Goal: Task Accomplishment & Management: Use online tool/utility

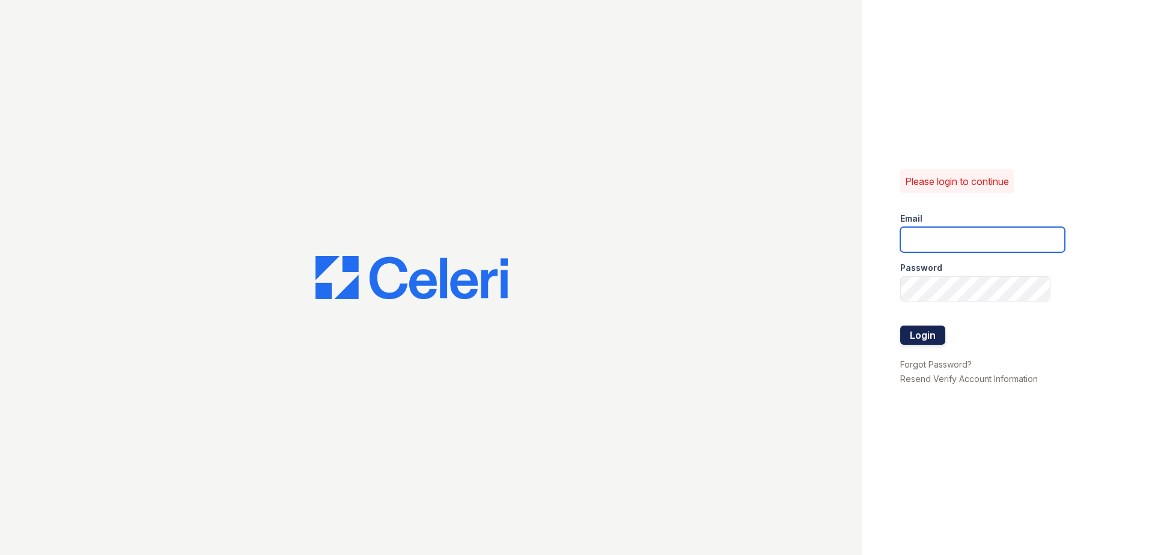
type input "[EMAIL_ADDRESS][DOMAIN_NAME]"
click at [928, 342] on button "Login" at bounding box center [922, 335] width 45 height 19
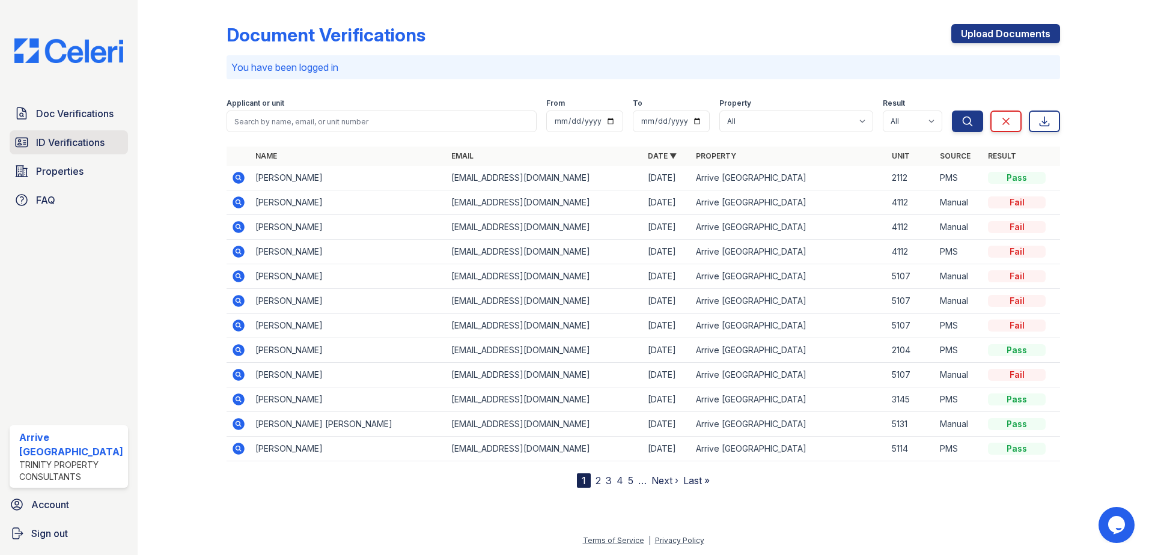
click at [101, 153] on link "ID Verifications" at bounding box center [69, 142] width 118 height 24
